Goal: Task Accomplishment & Management: Manage account settings

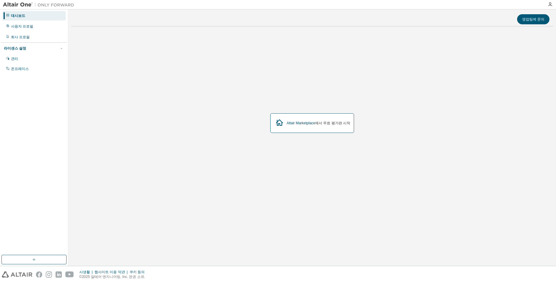
click at [236, 143] on div "[GEOGRAPHIC_DATA] 에서 무료 평가판 시작" at bounding box center [311, 123] width 481 height 184
click at [62, 47] on icon "button" at bounding box center [62, 49] width 4 height 4
click at [50, 32] on div "대시보드 사용자 프로필 회사 프로필 라이센스 설정 관리 온프레미스" at bounding box center [34, 42] width 66 height 64
click at [49, 36] on div "회사 프로필" at bounding box center [33, 36] width 63 height 9
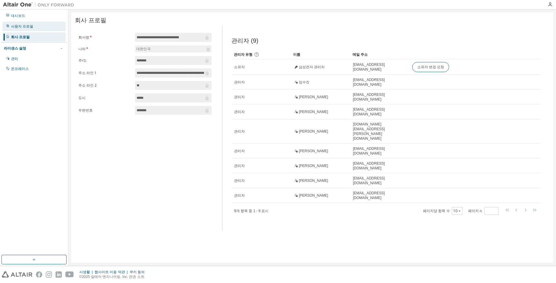
click at [50, 26] on div "사용자 프로필" at bounding box center [33, 26] width 63 height 9
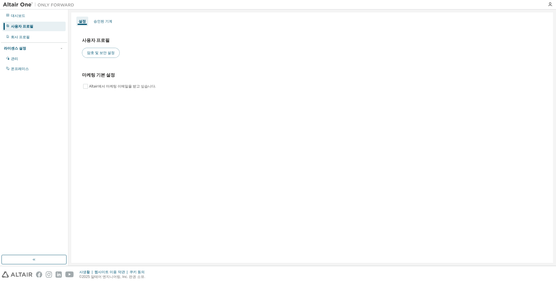
click at [102, 56] on button "암호 및 보안 설정" at bounding box center [101, 53] width 38 height 10
click at [47, 59] on div "관리" at bounding box center [33, 58] width 63 height 9
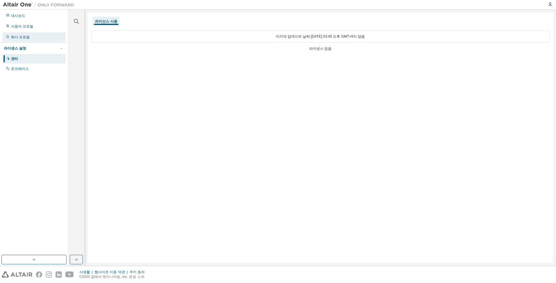
click at [37, 38] on div "회사 프로필" at bounding box center [33, 36] width 63 height 9
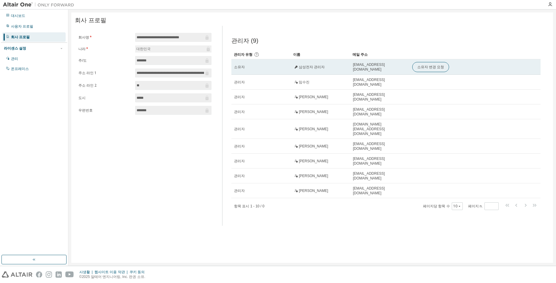
click at [307, 67] on span "삼성전자 관리자" at bounding box center [312, 67] width 26 height 5
click at [428, 67] on button "소유자 변경 요청" at bounding box center [430, 67] width 37 height 10
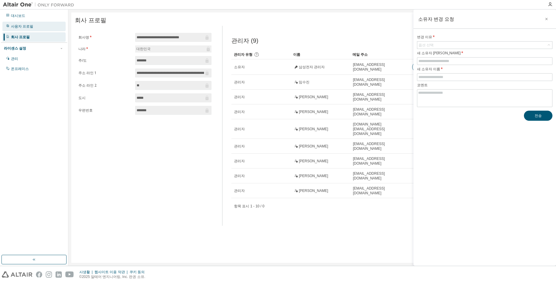
click at [26, 31] on div "사용자 프로필" at bounding box center [33, 26] width 63 height 9
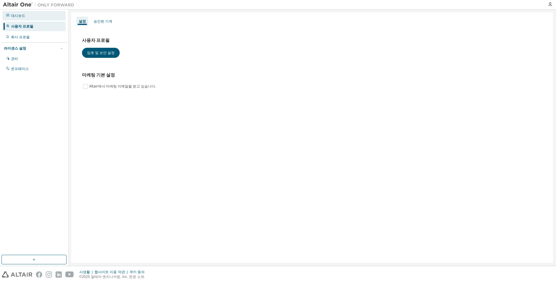
click at [26, 18] on div "대시보드" at bounding box center [33, 15] width 63 height 9
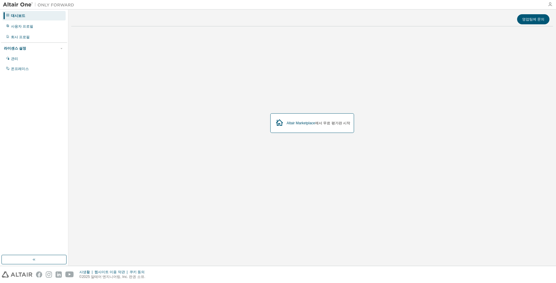
click at [547, 4] on div at bounding box center [550, 4] width 12 height 5
click at [550, 4] on icon "button" at bounding box center [549, 4] width 5 height 5
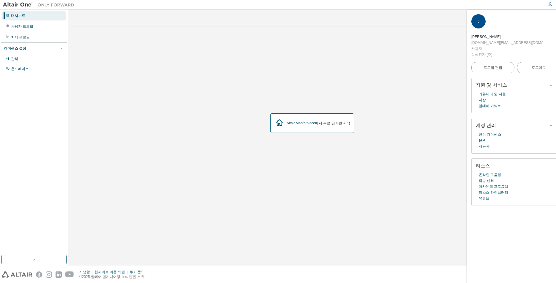
click at [501, 40] on div "[DOMAIN_NAME][EMAIL_ADDRESS][DOMAIN_NAME]" at bounding box center [506, 43] width 71 height 6
click at [554, 18] on icon "button" at bounding box center [556, 18] width 4 height 4
